Goal: Check status: Check status

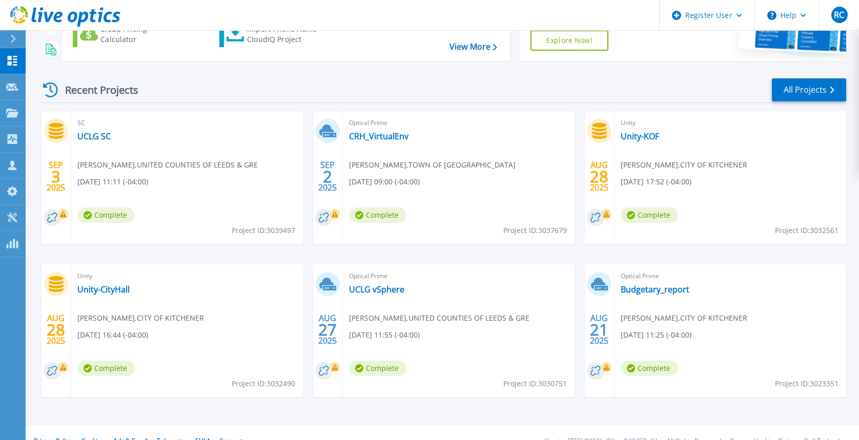
scroll to position [128, 0]
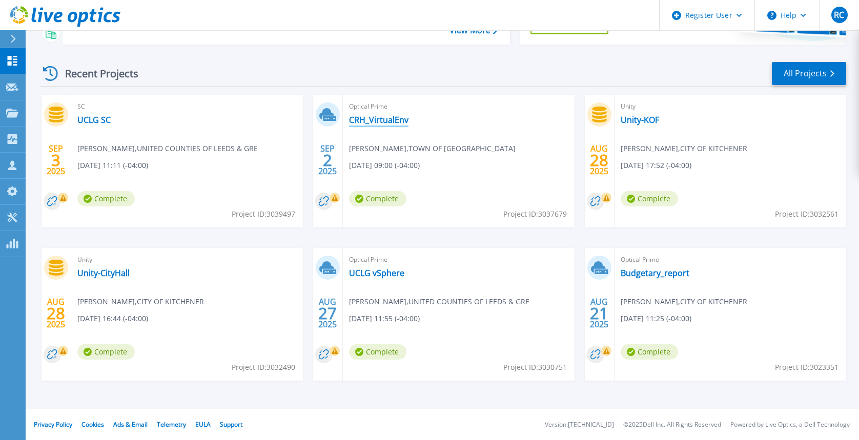
click at [374, 120] on link "CRH_VirtualEnv" at bounding box center [378, 120] width 59 height 10
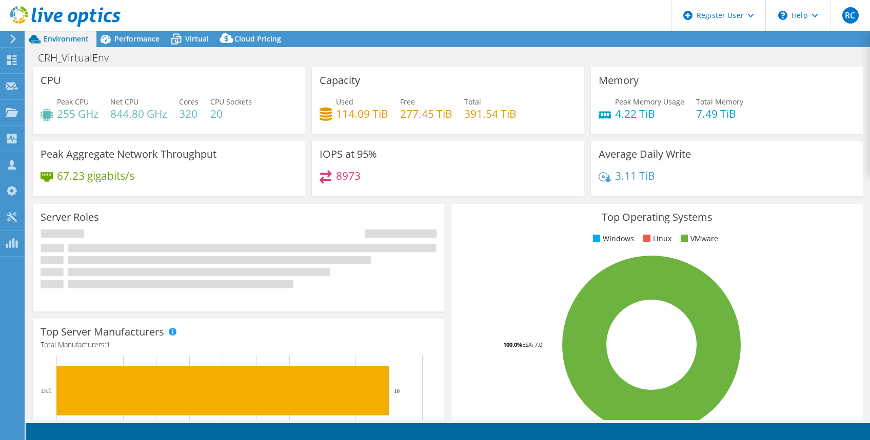
select select "USD"
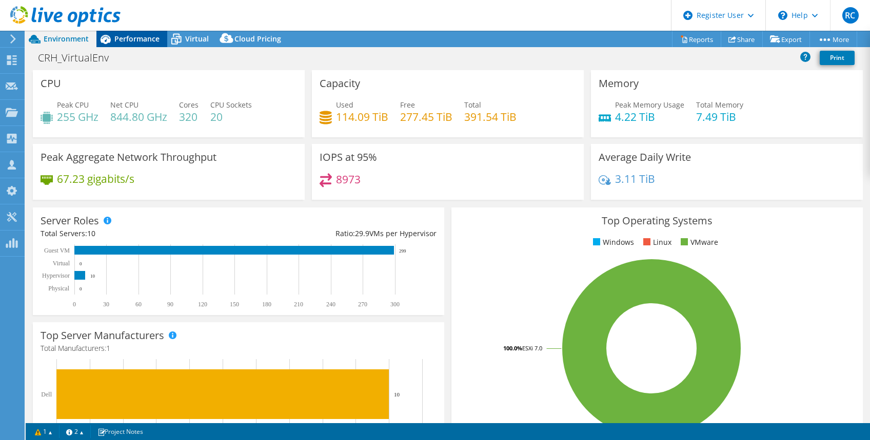
click at [143, 40] on span "Performance" at bounding box center [136, 39] width 45 height 10
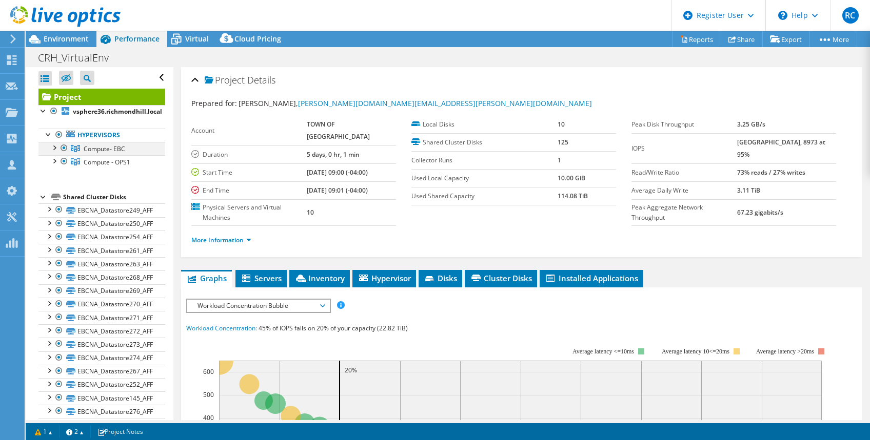
click at [54, 147] on div at bounding box center [54, 147] width 10 height 10
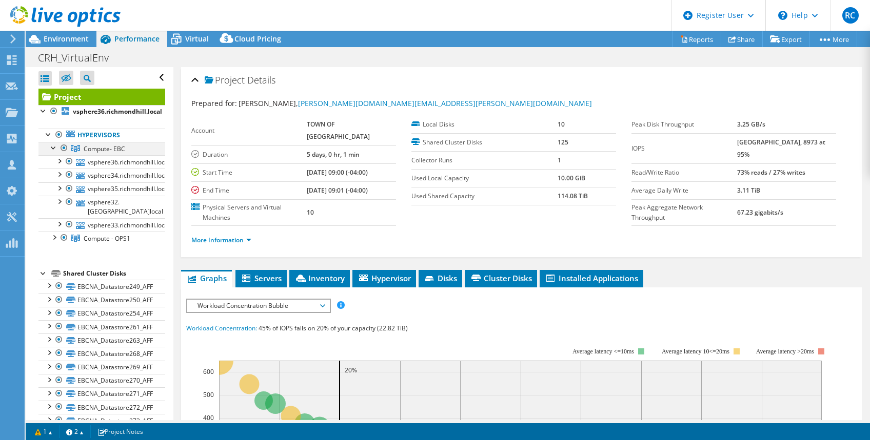
click at [54, 147] on div at bounding box center [54, 147] width 10 height 10
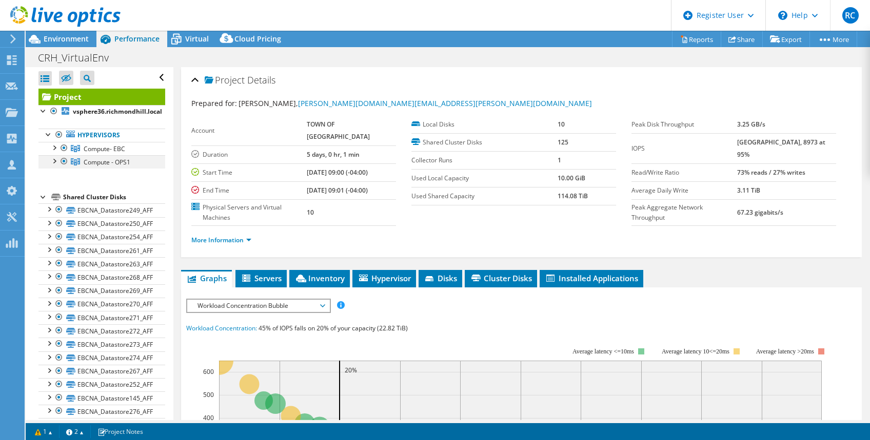
click at [54, 162] on div at bounding box center [54, 160] width 10 height 10
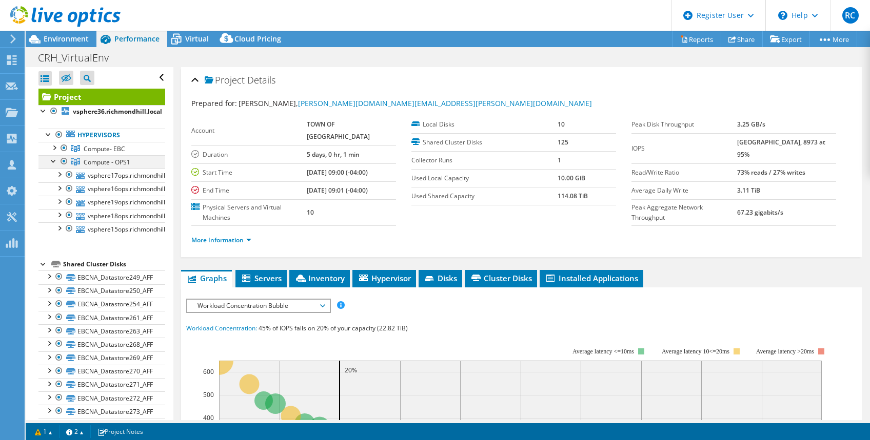
click at [54, 162] on div at bounding box center [54, 160] width 10 height 10
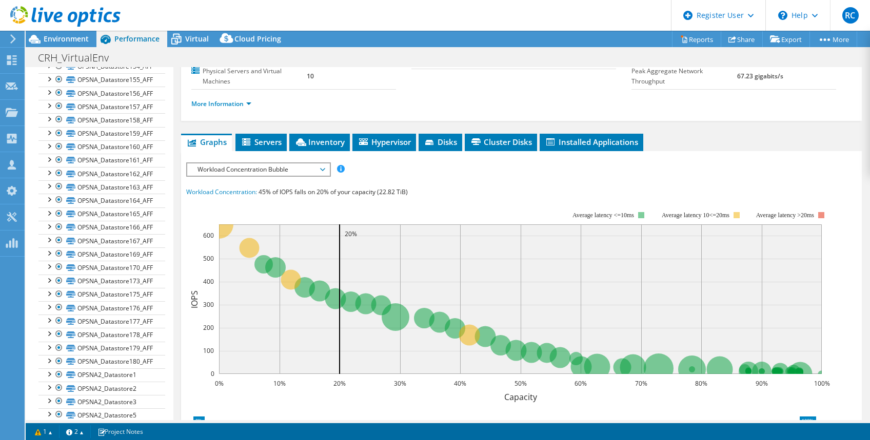
scroll to position [1452, 0]
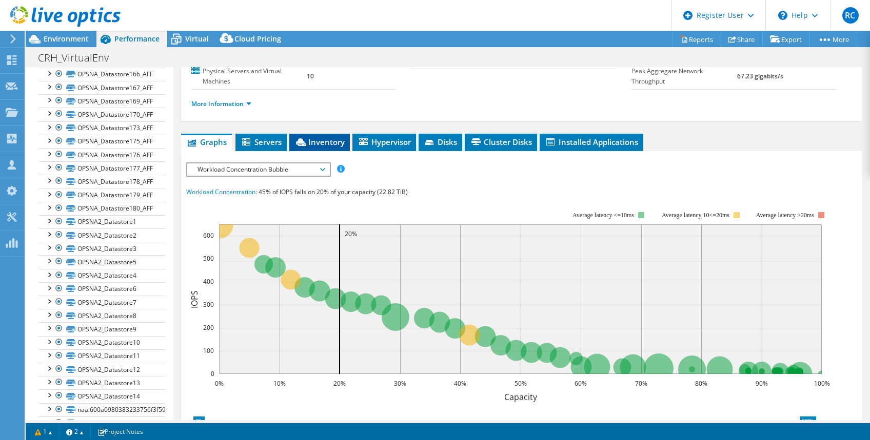
click at [326, 142] on span "Inventory" at bounding box center [319, 142] width 50 height 10
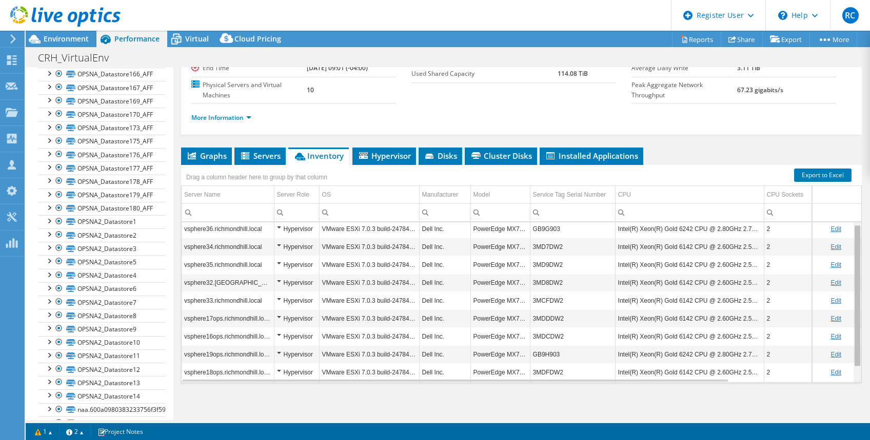
scroll to position [0, 0]
drag, startPoint x: 848, startPoint y: 287, endPoint x: 850, endPoint y: 279, distance: 8.1
click at [850, 279] on body "RC Dell User Razvan Caloianu Razvan.Caloianu@dell.com Dell My Profile Log Out \…" at bounding box center [435, 220] width 870 height 440
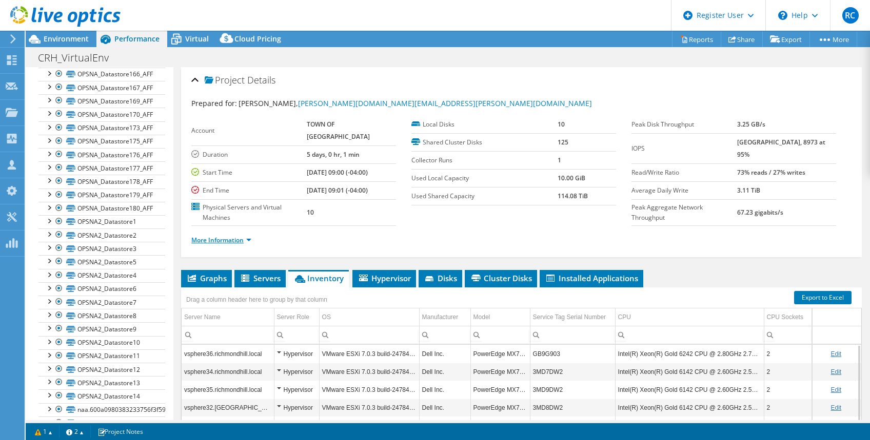
click at [215, 237] on link "More Information" at bounding box center [221, 240] width 60 height 9
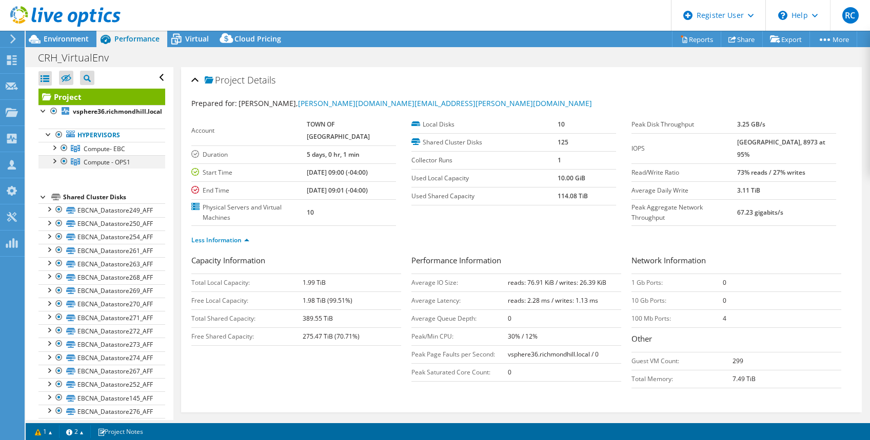
click at [63, 159] on div at bounding box center [64, 161] width 10 height 12
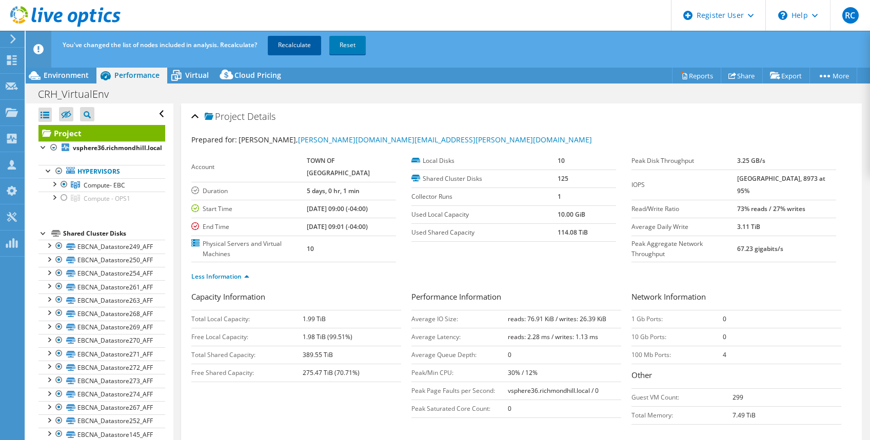
click at [295, 45] on link "Recalculate" at bounding box center [294, 45] width 53 height 18
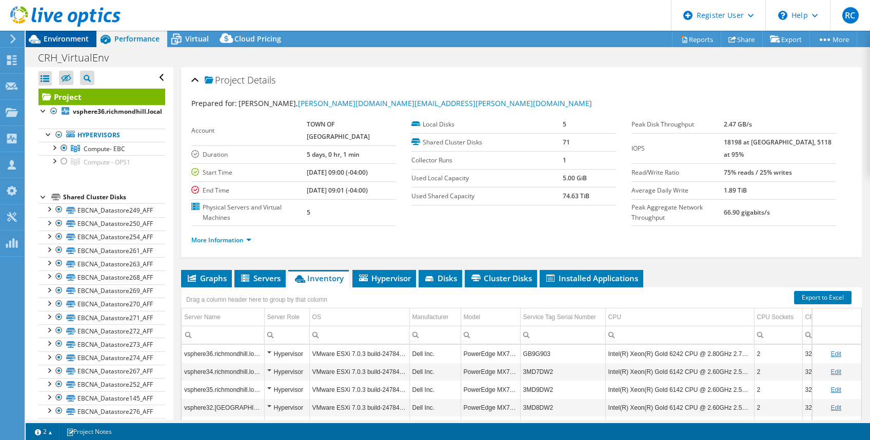
click at [58, 41] on span "Environment" at bounding box center [66, 39] width 45 height 10
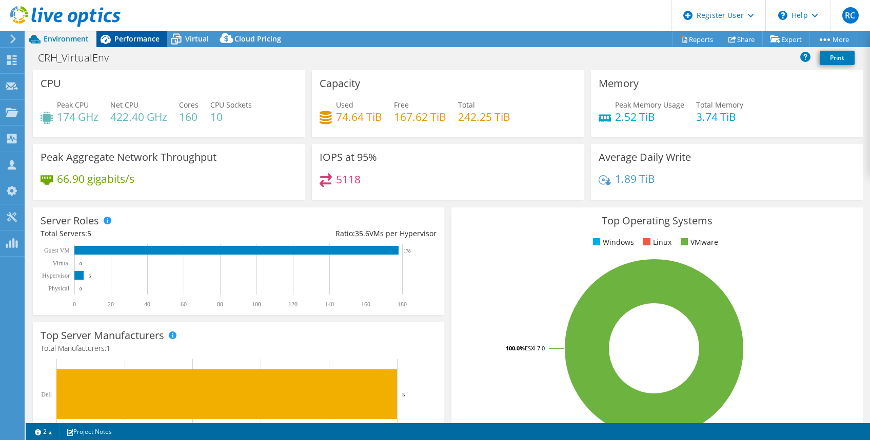
click at [126, 39] on span "Performance" at bounding box center [136, 39] width 45 height 10
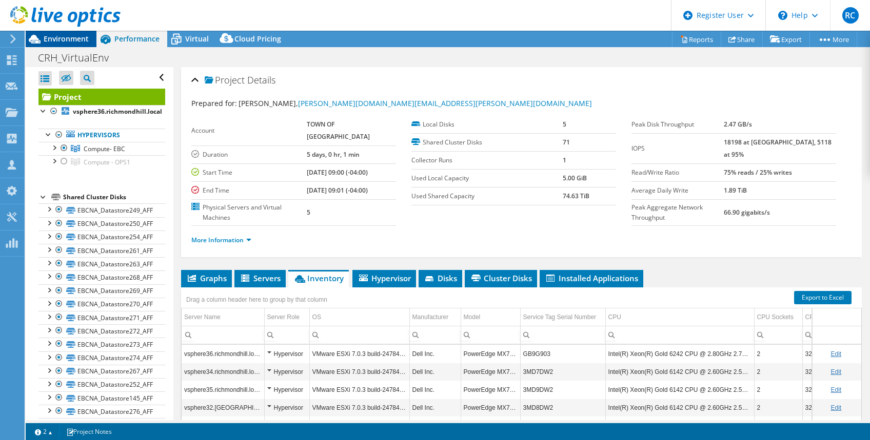
click at [66, 36] on span "Environment" at bounding box center [66, 39] width 45 height 10
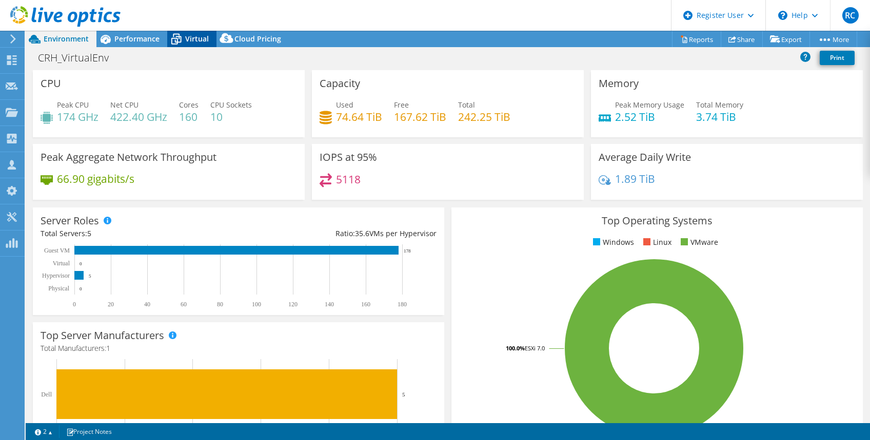
click at [192, 41] on span "Virtual" at bounding box center [197, 39] width 24 height 10
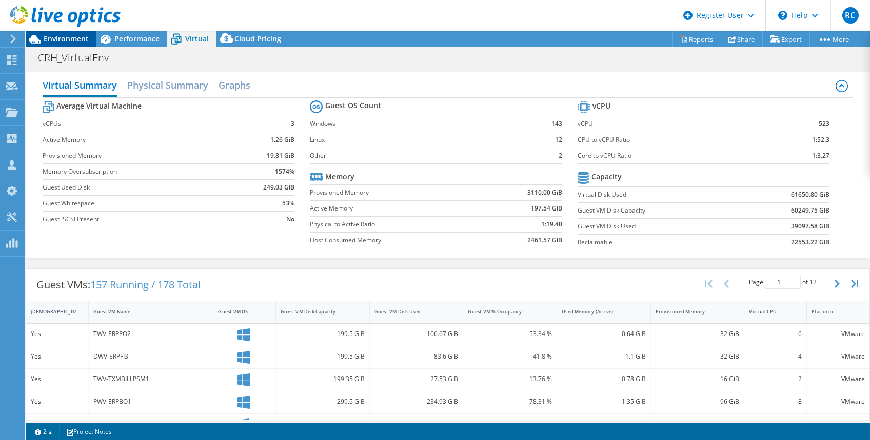
click at [71, 39] on span "Environment" at bounding box center [66, 39] width 45 height 10
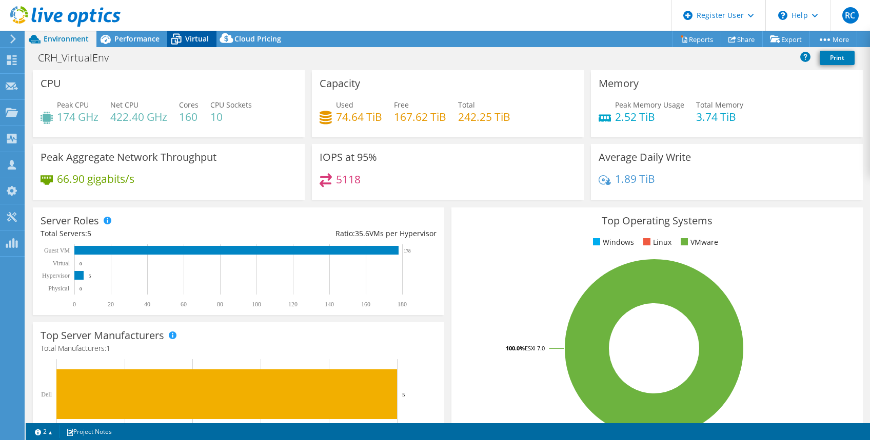
click at [196, 36] on span "Virtual" at bounding box center [197, 39] width 24 height 10
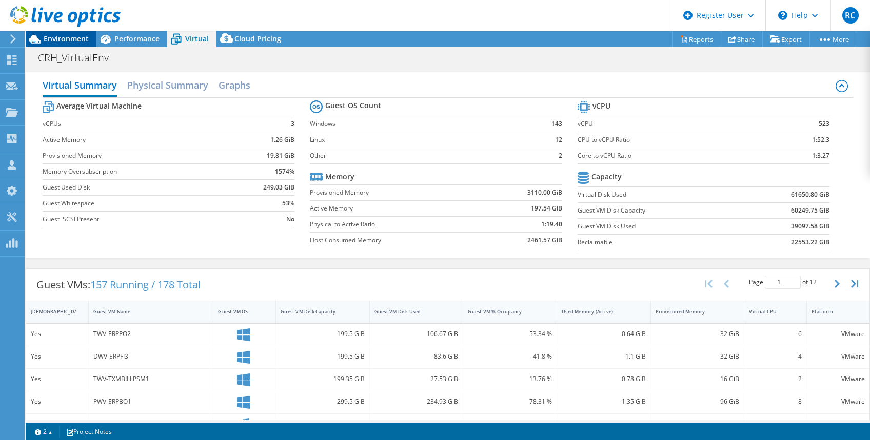
click at [76, 35] on span "Environment" at bounding box center [66, 39] width 45 height 10
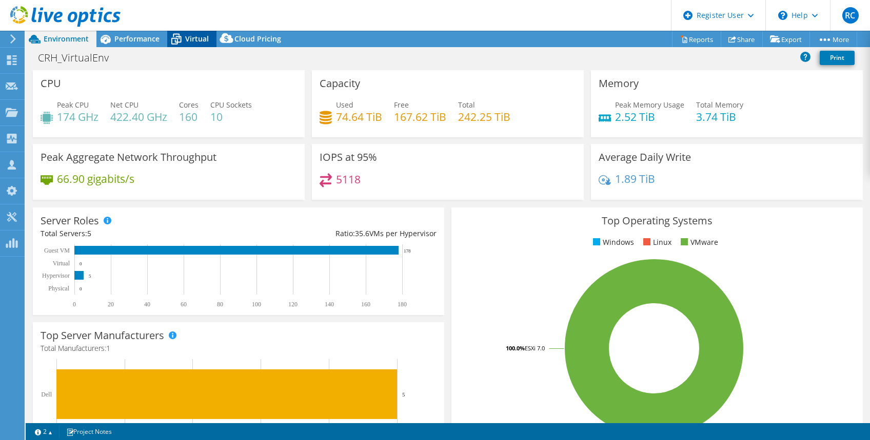
click at [197, 39] on span "Virtual" at bounding box center [197, 39] width 24 height 10
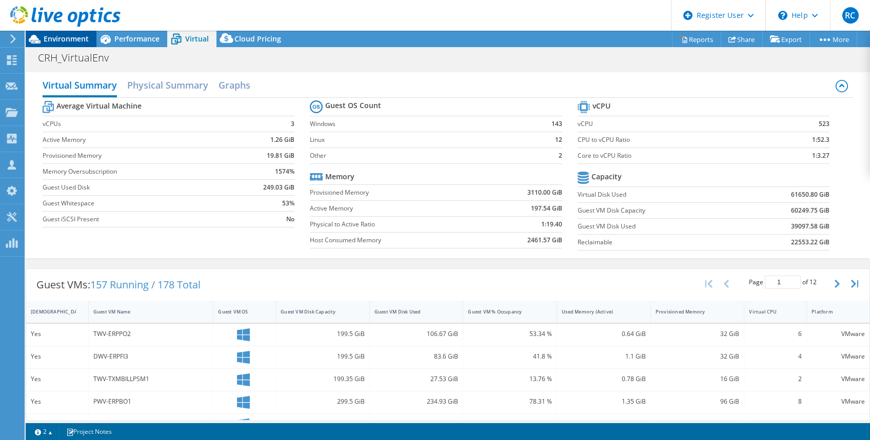
click at [80, 35] on span "Environment" at bounding box center [66, 39] width 45 height 10
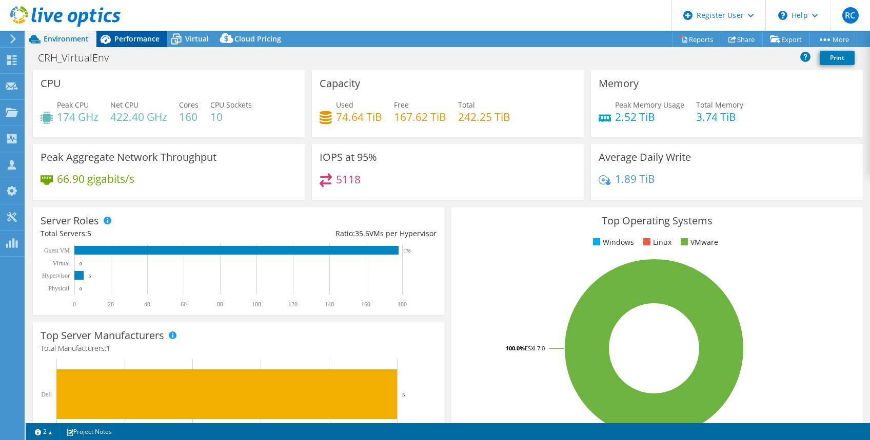
click at [135, 39] on span "Performance" at bounding box center [136, 39] width 45 height 10
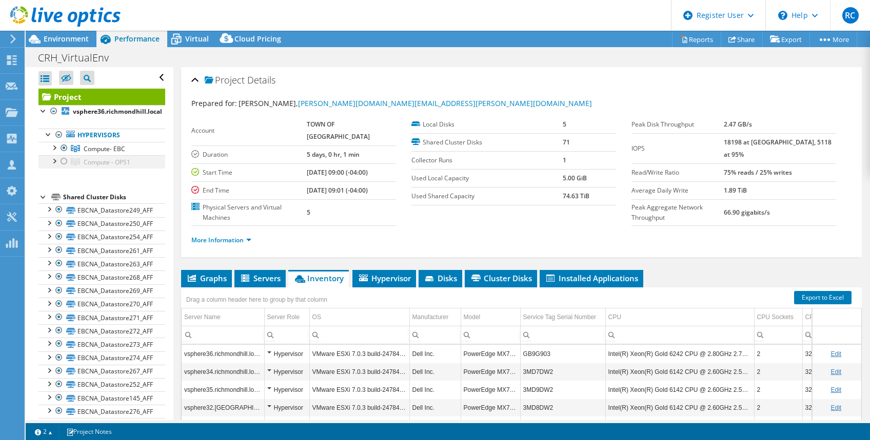
click at [65, 160] on div at bounding box center [64, 161] width 10 height 12
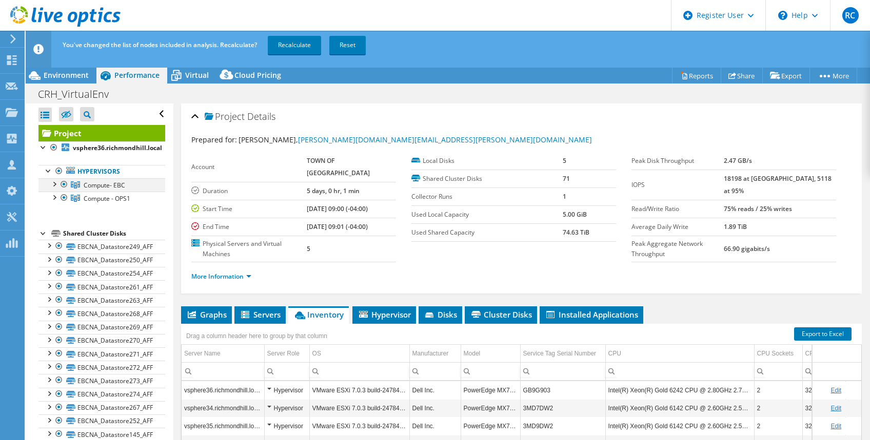
click at [64, 184] on div at bounding box center [64, 184] width 10 height 12
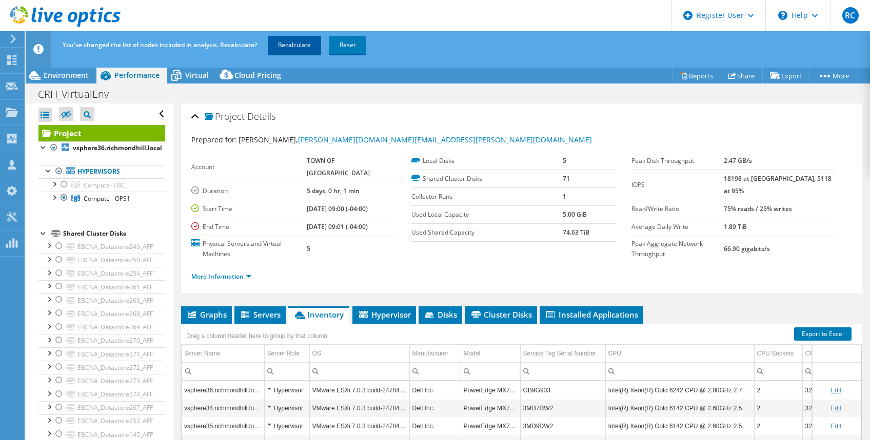
click at [293, 45] on link "Recalculate" at bounding box center [294, 45] width 53 height 18
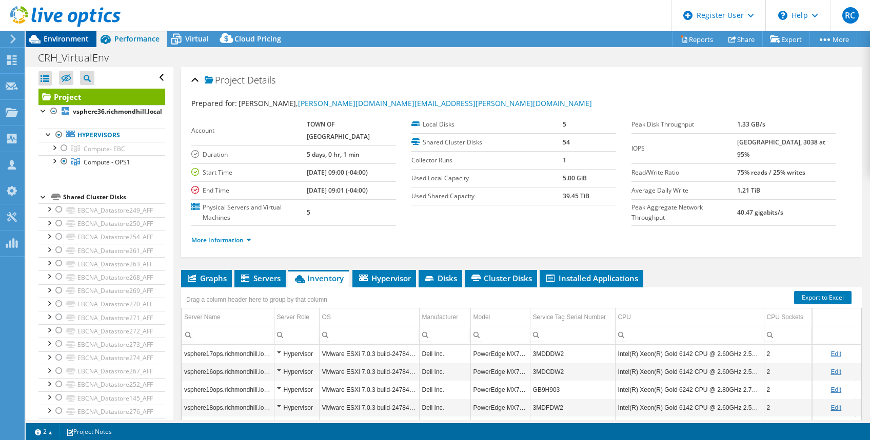
click at [54, 42] on span "Environment" at bounding box center [66, 39] width 45 height 10
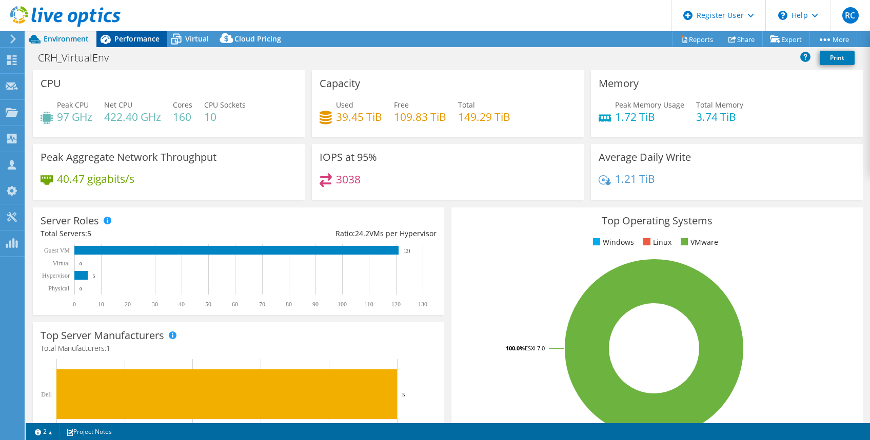
click at [132, 33] on div "Performance" at bounding box center [131, 39] width 71 height 16
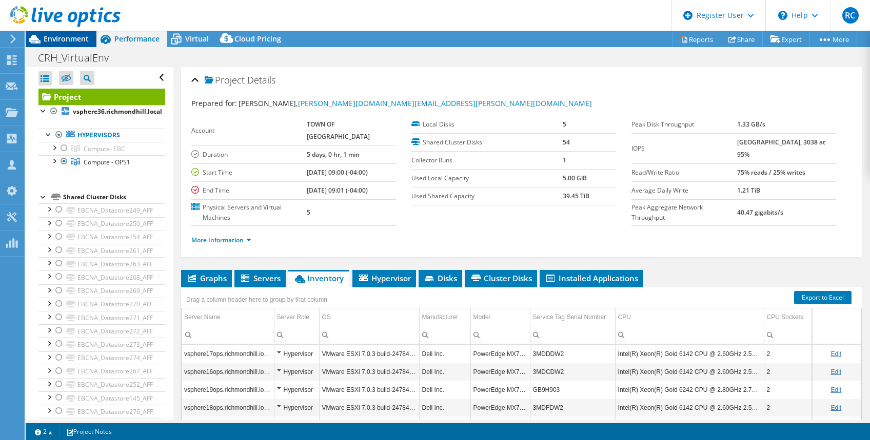
click at [66, 40] on span "Environment" at bounding box center [66, 39] width 45 height 10
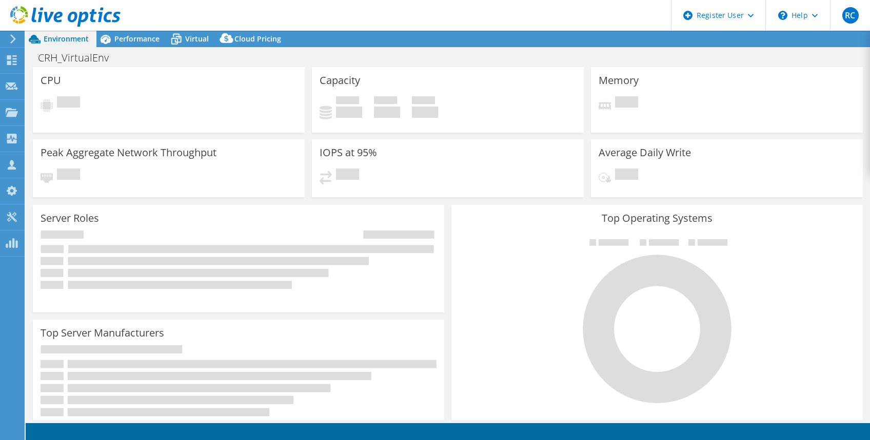
select select "USD"
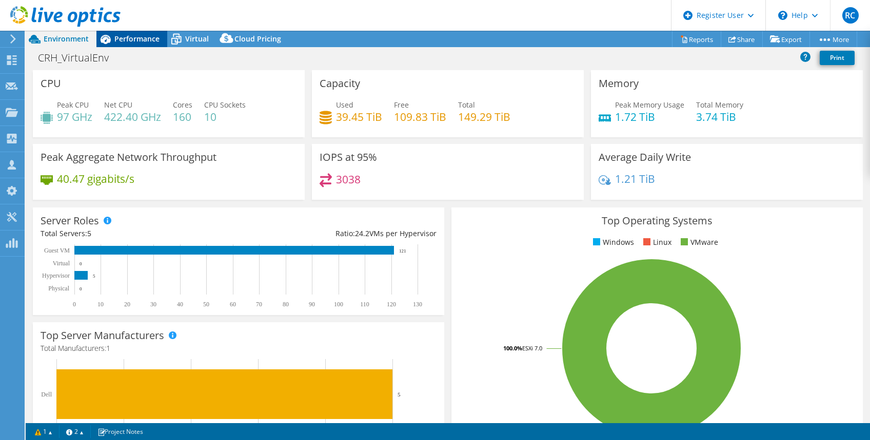
click at [128, 34] on span "Performance" at bounding box center [136, 39] width 45 height 10
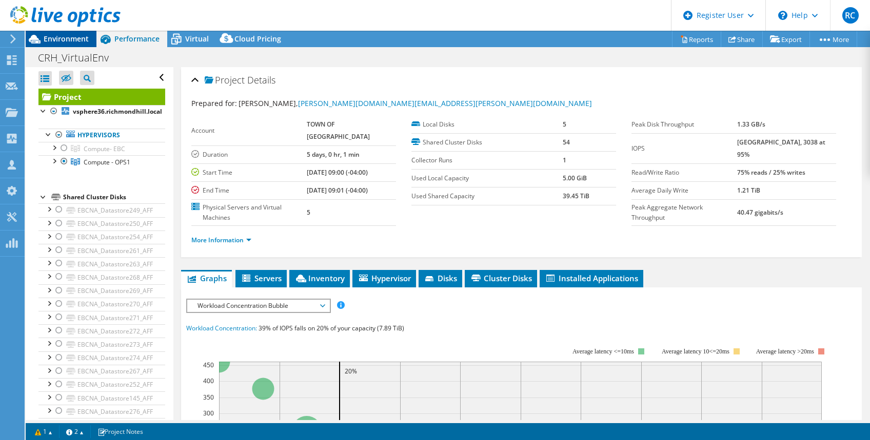
click at [72, 37] on span "Environment" at bounding box center [66, 39] width 45 height 10
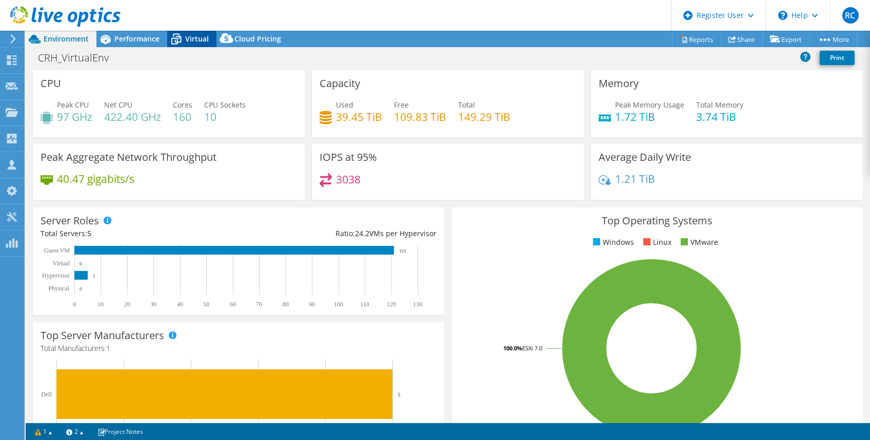
click at [192, 41] on span "Virtual" at bounding box center [197, 39] width 24 height 10
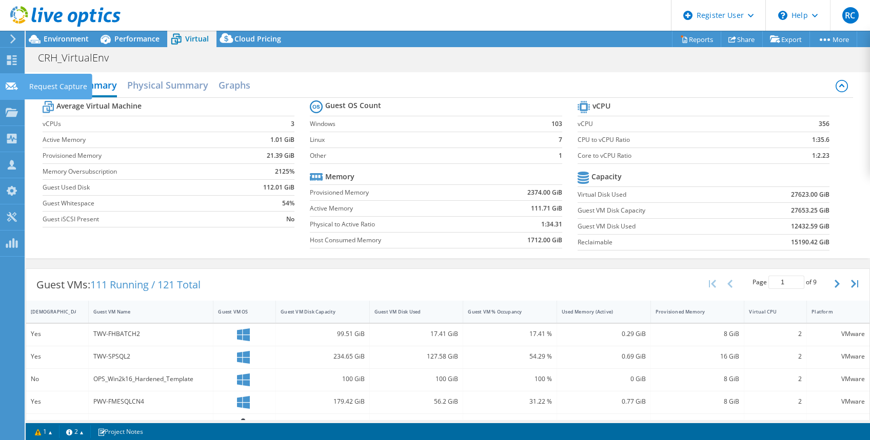
click at [13, 83] on use at bounding box center [12, 86] width 12 height 8
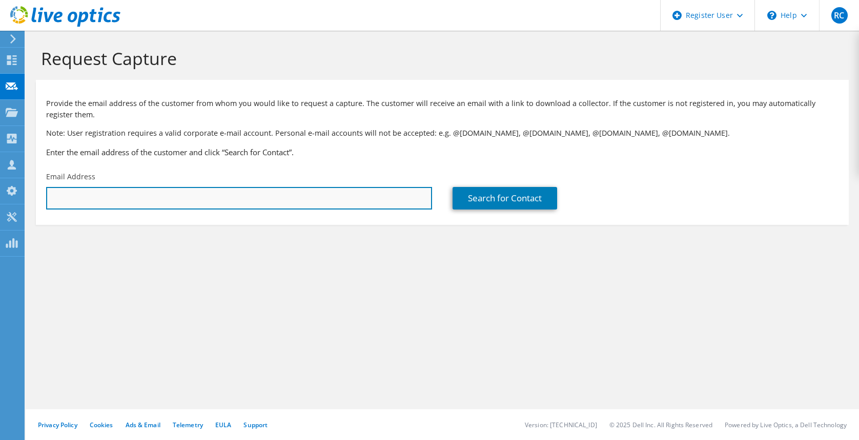
click at [284, 204] on input "text" at bounding box center [239, 198] width 386 height 23
type input "Jerden.Martin@uclg.on.ca"
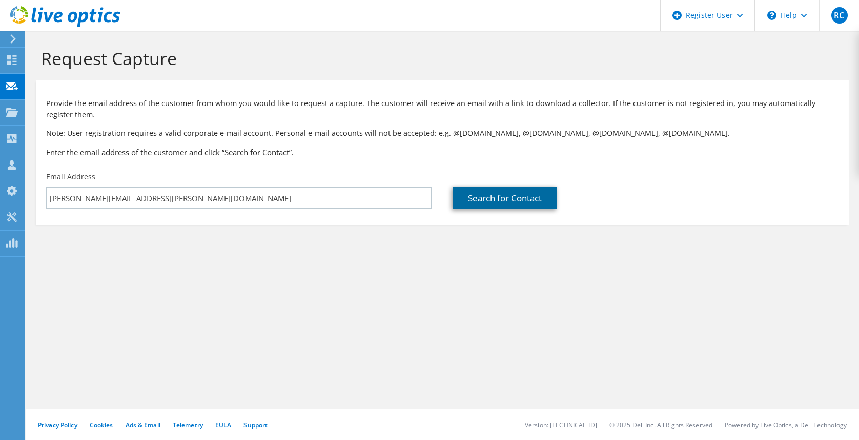
click at [530, 200] on link "Search for Contact" at bounding box center [505, 198] width 105 height 23
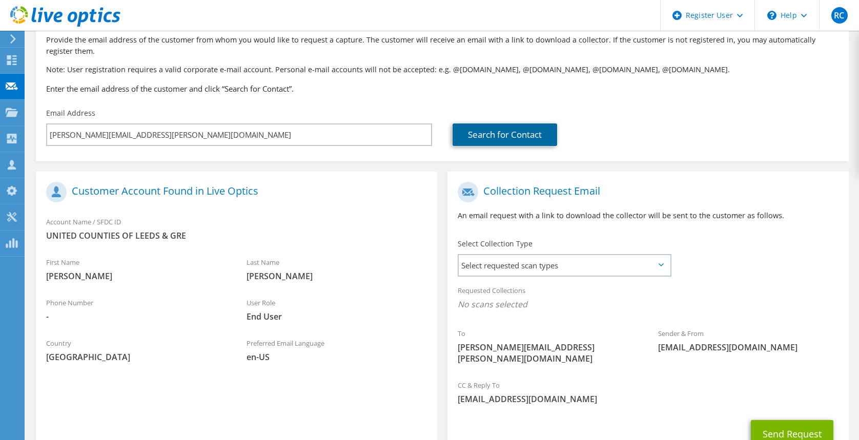
scroll to position [132, 0]
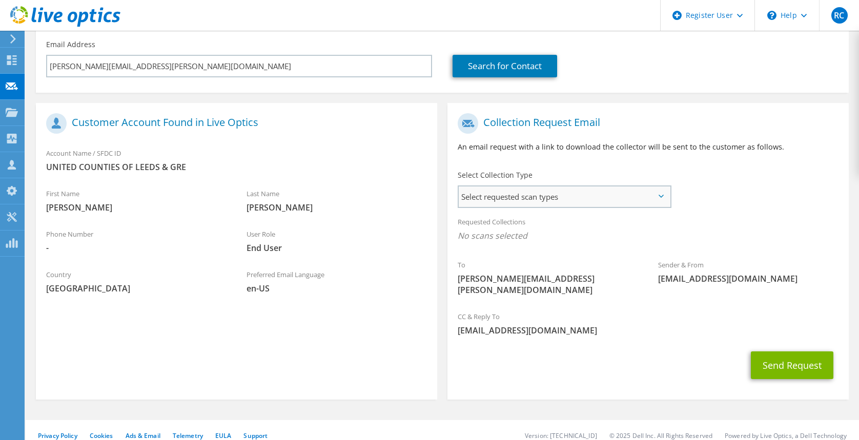
click at [651, 196] on span "Select requested scan types" at bounding box center [565, 197] width 212 height 21
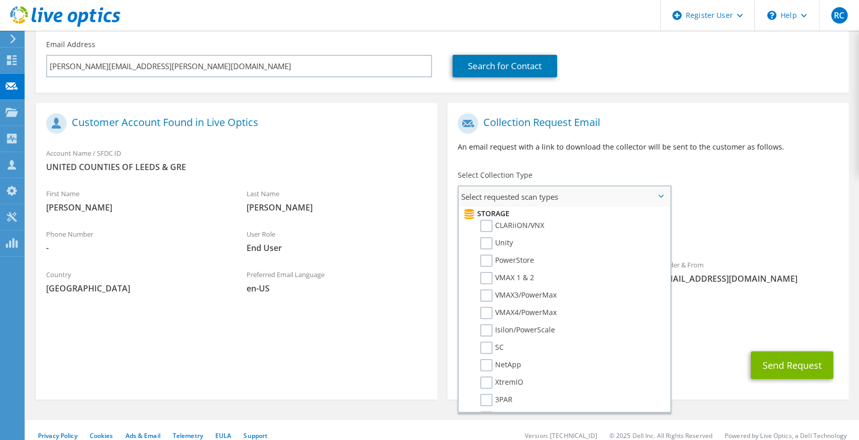
scroll to position [205, 0]
click at [773, 238] on span "No scans selected" at bounding box center [648, 235] width 381 height 11
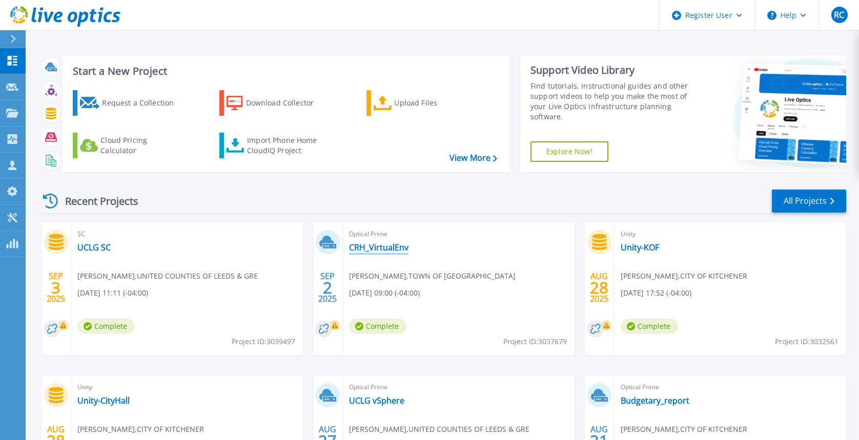
click at [383, 249] on link "CRH_VirtualEnv" at bounding box center [378, 248] width 59 height 10
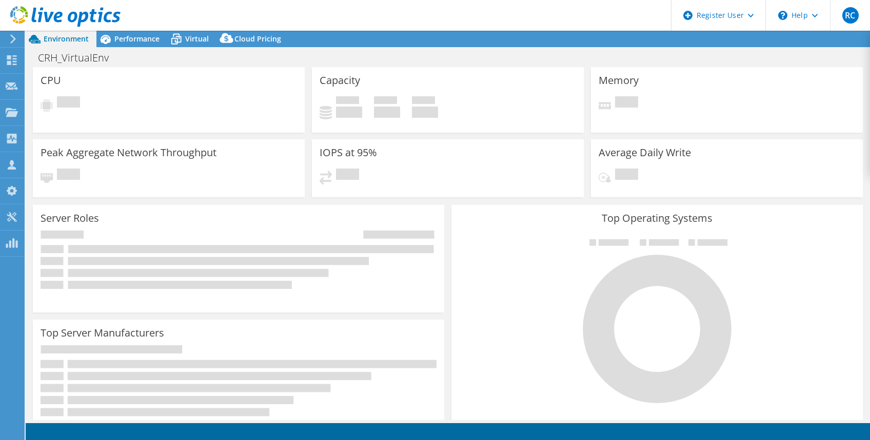
select select "USD"
